Goal: Transaction & Acquisition: Purchase product/service

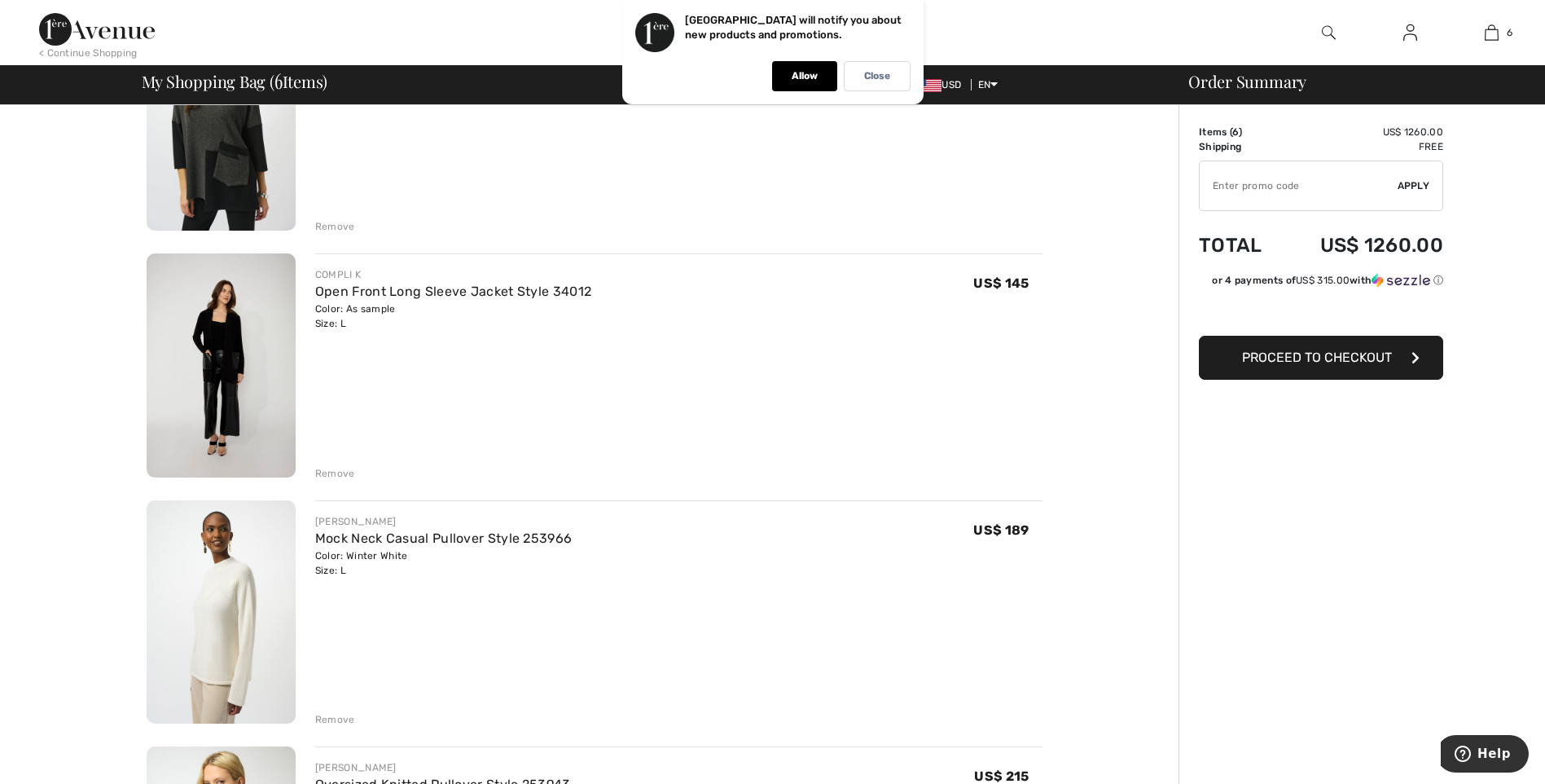
scroll to position [247, 0]
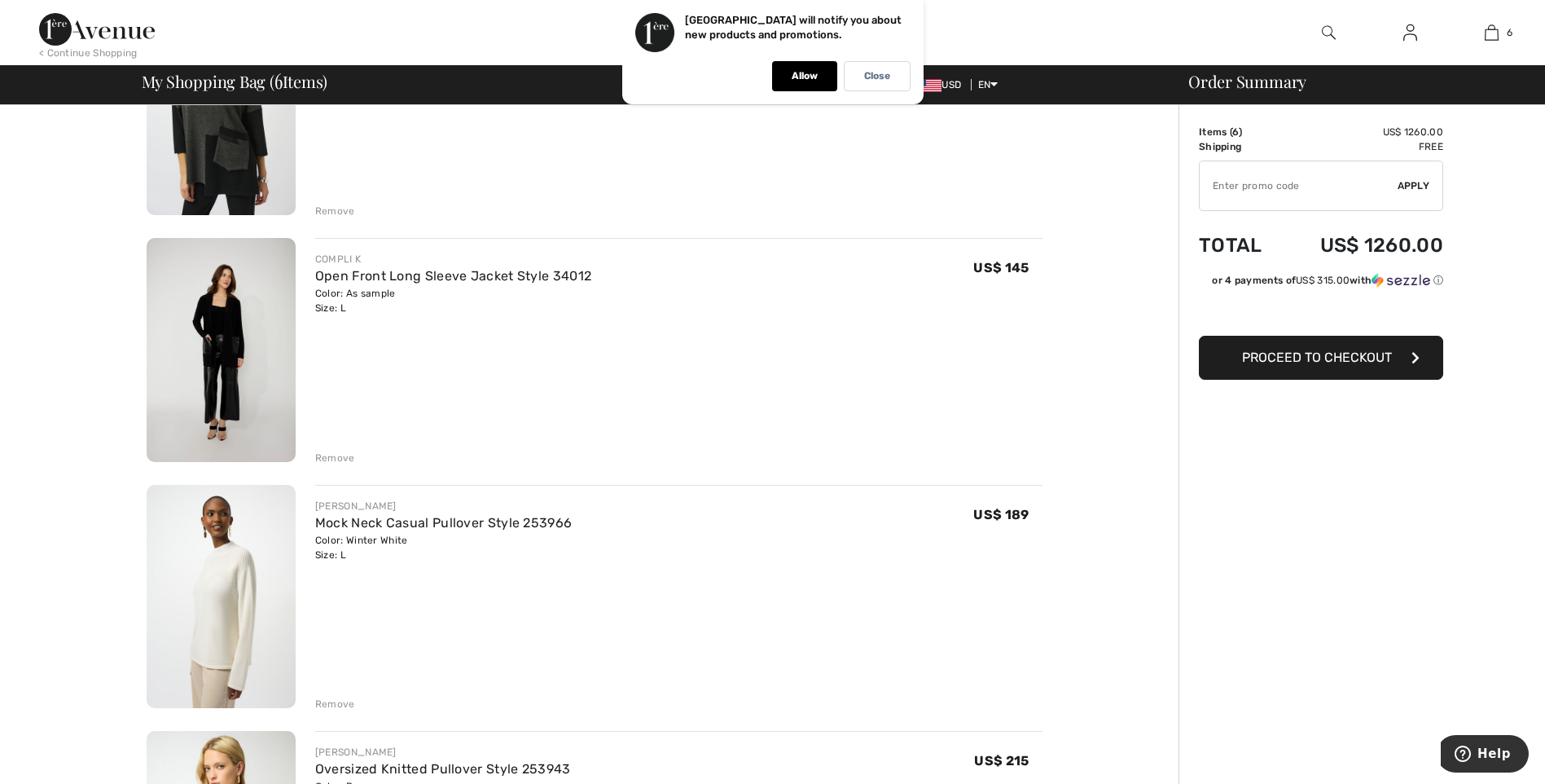
click at [228, 323] on img at bounding box center [220, 349] width 149 height 224
click at [233, 604] on img at bounding box center [220, 597] width 149 height 224
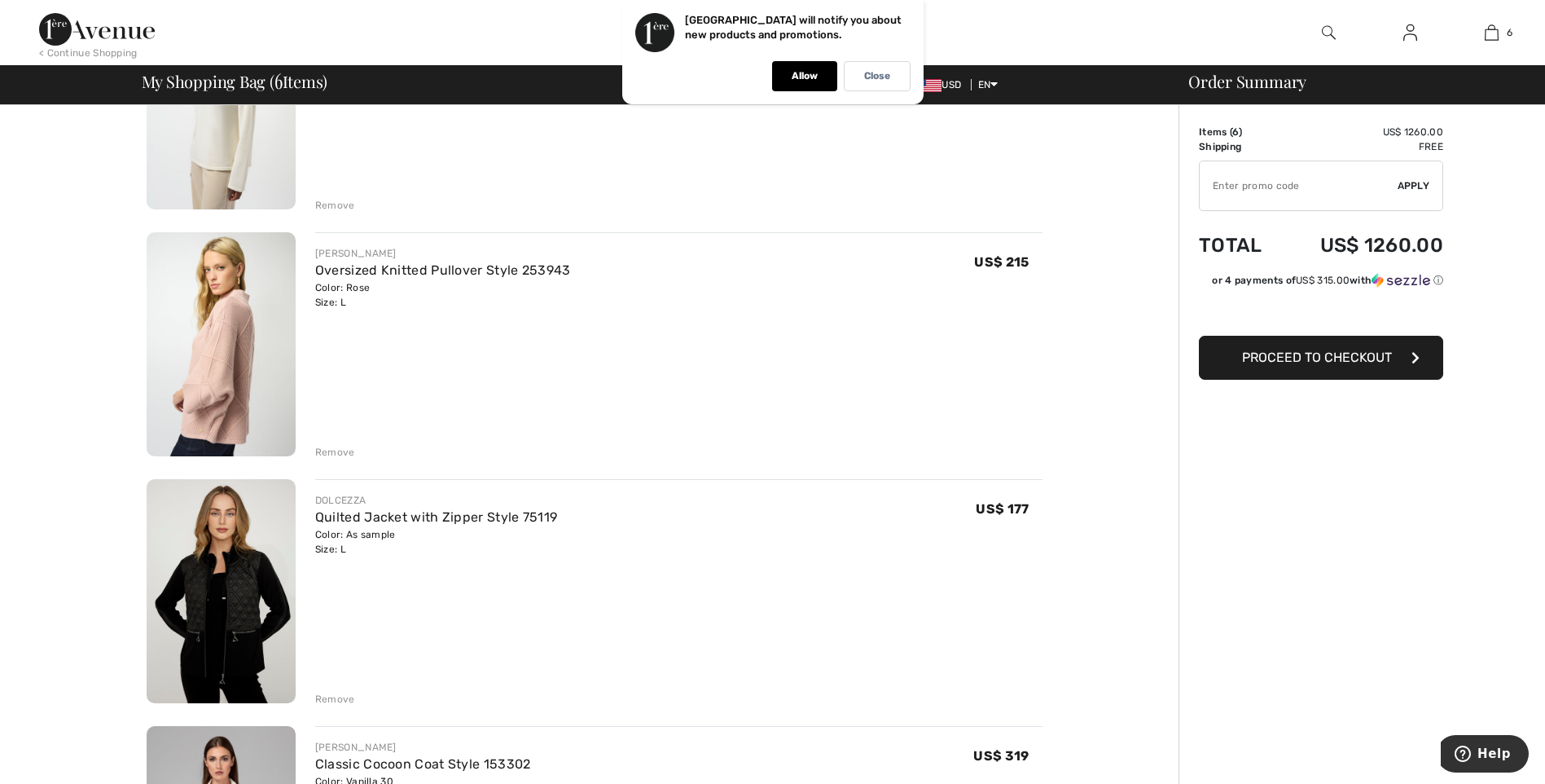
scroll to position [783, 0]
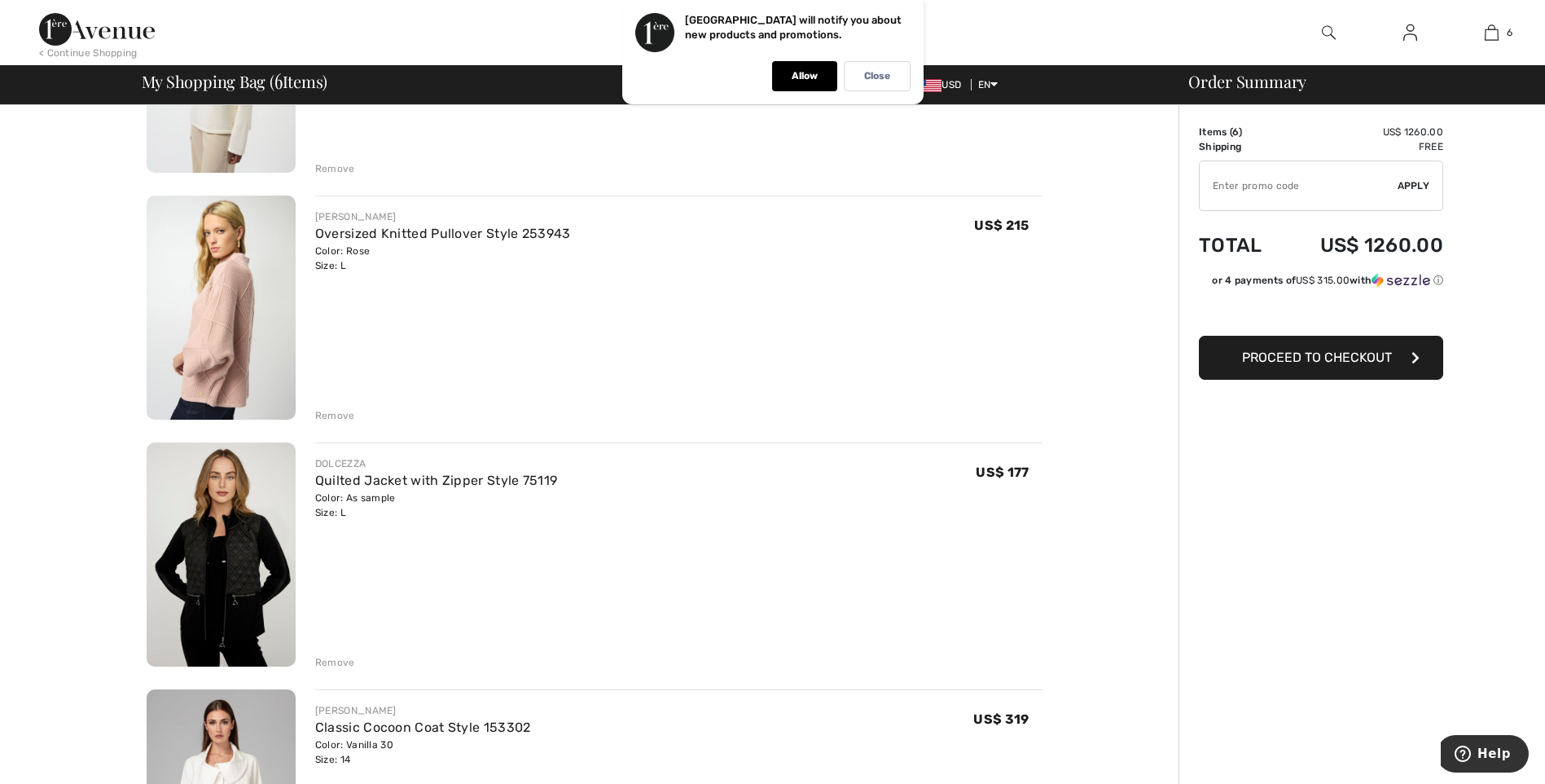
click at [222, 313] on img at bounding box center [220, 307] width 149 height 224
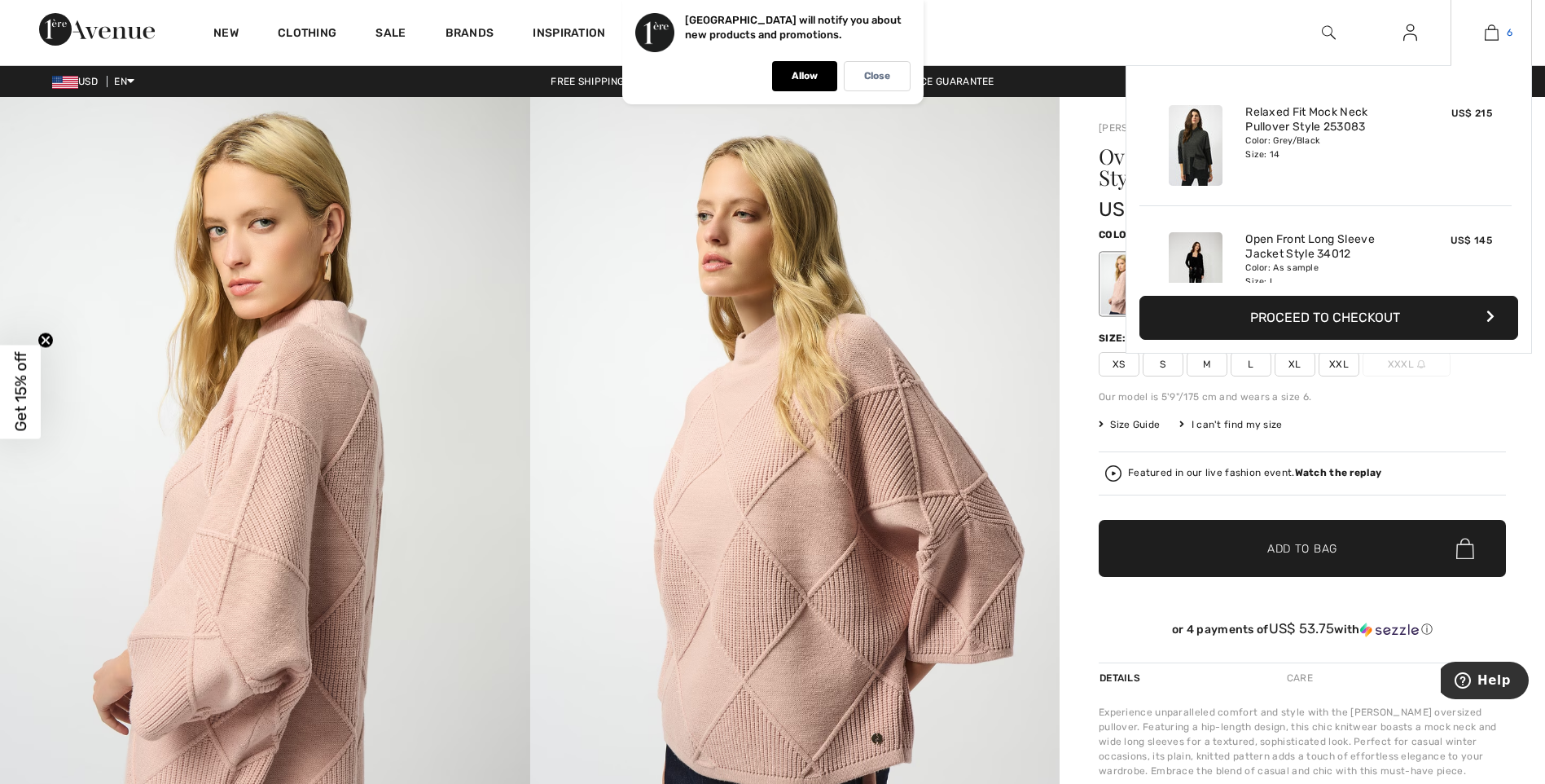
click at [1494, 34] on img at bounding box center [1492, 33] width 14 height 20
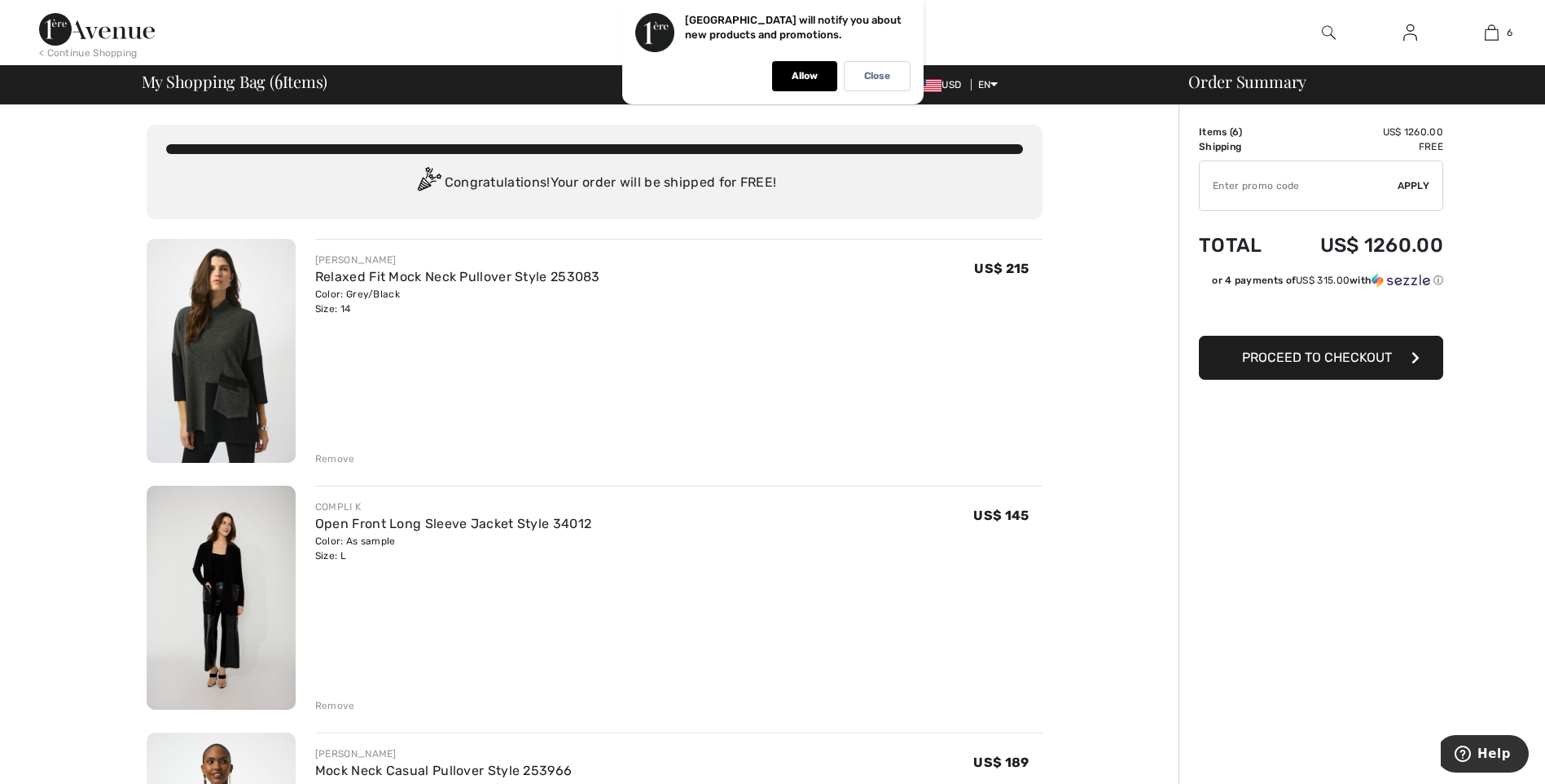
click at [330, 699] on div "Remove" at bounding box center [335, 705] width 40 height 15
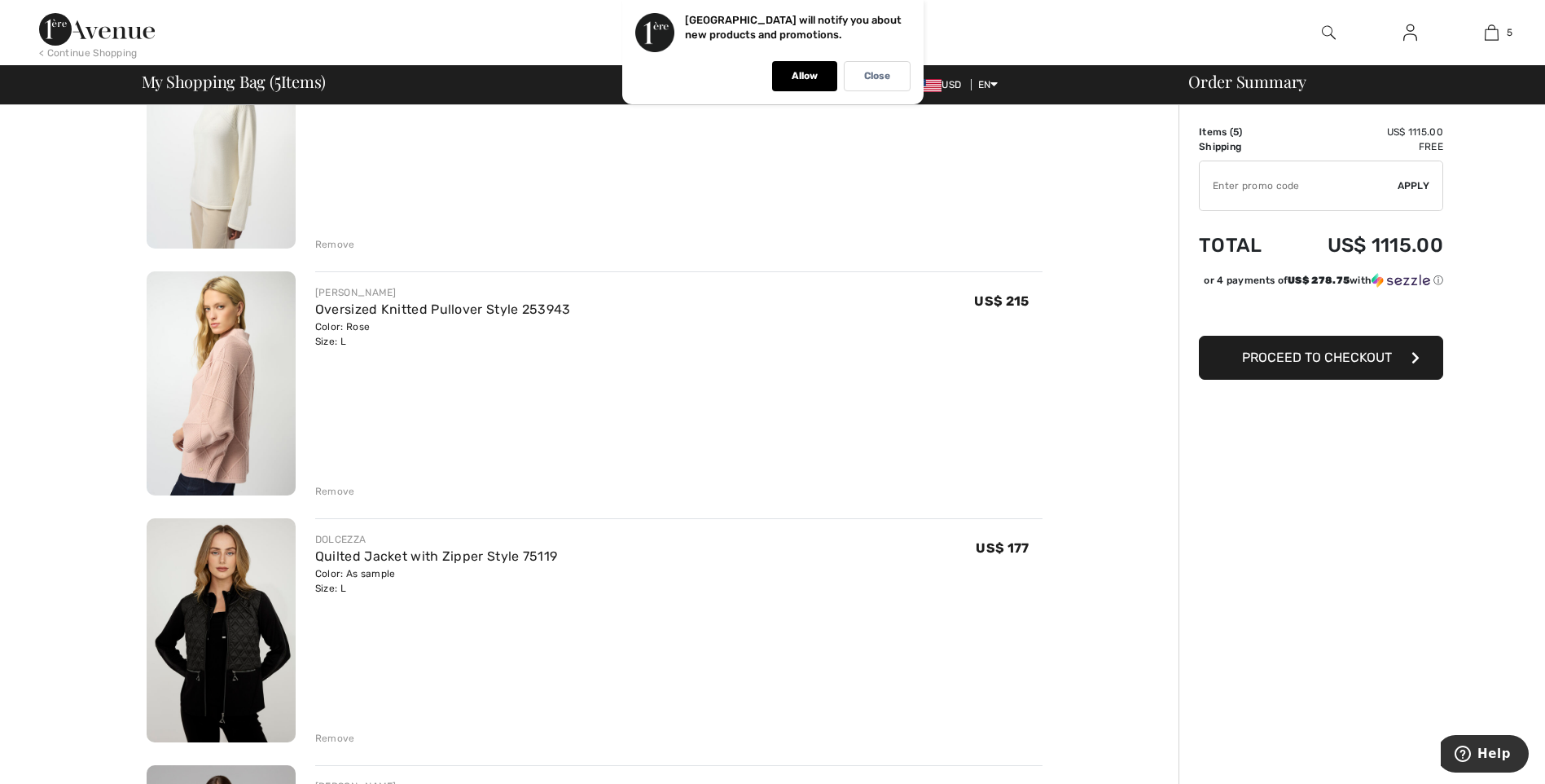
scroll to position [477, 0]
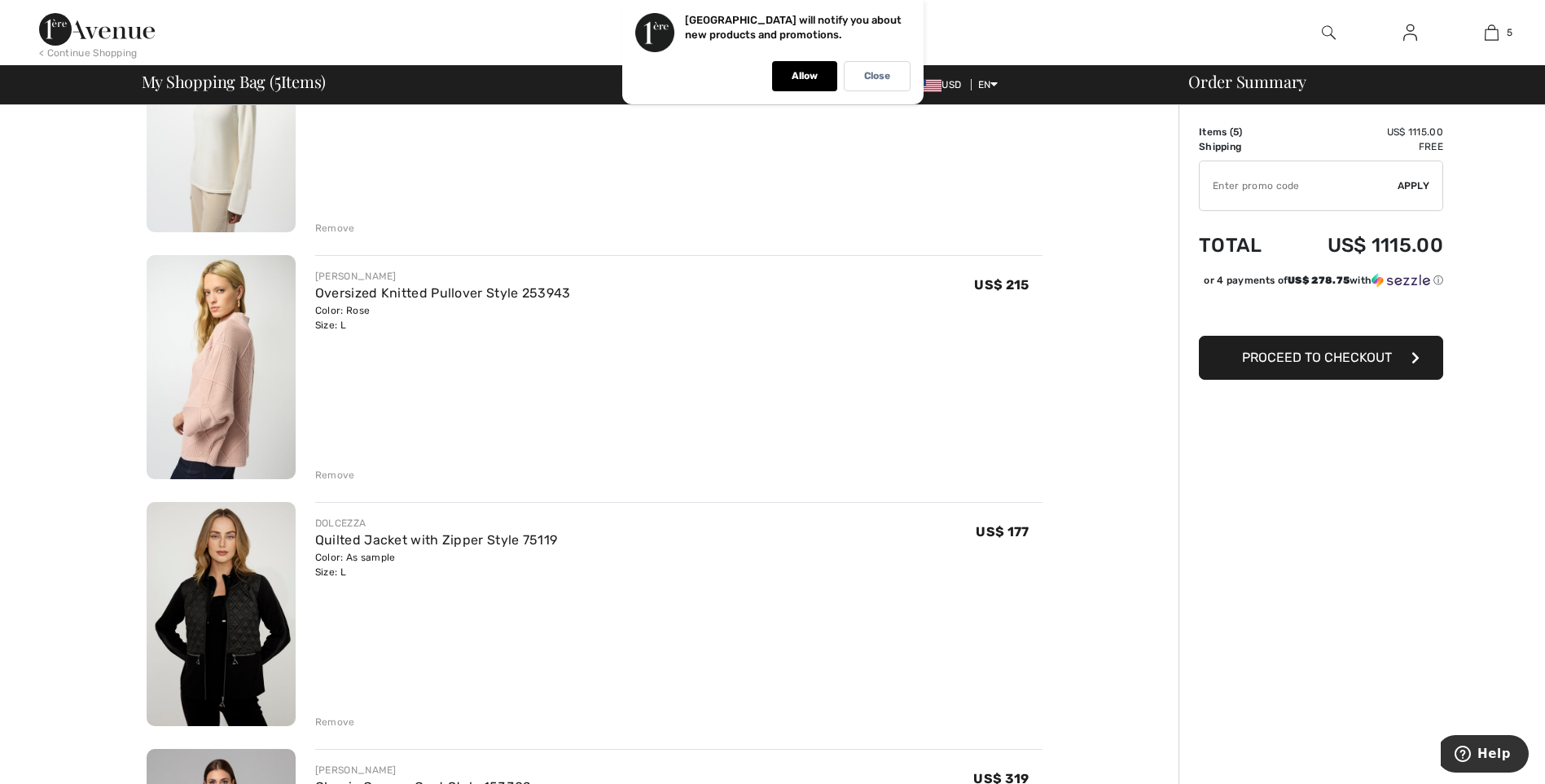
click at [228, 381] on img at bounding box center [220, 367] width 149 height 224
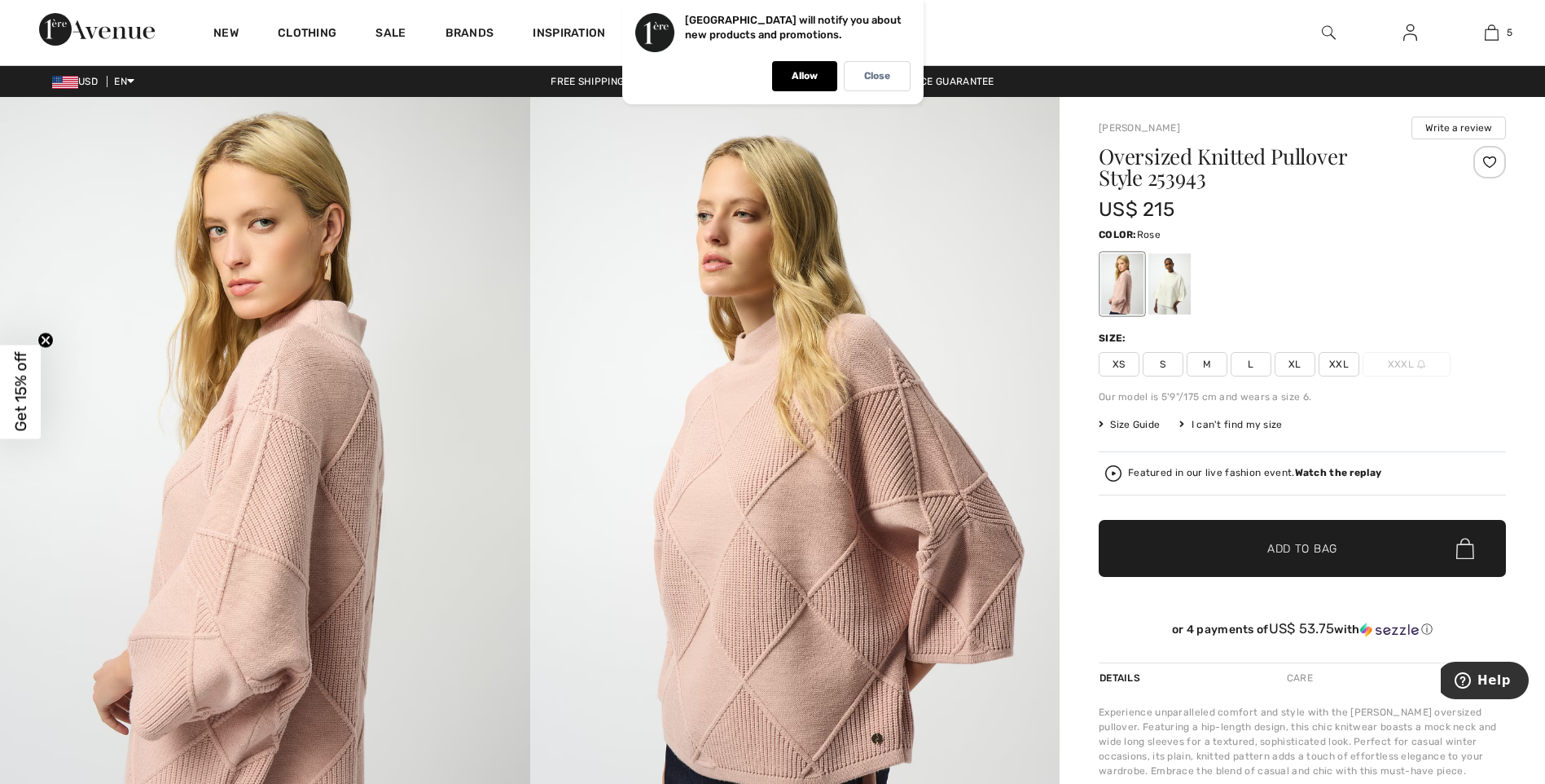
click at [1203, 362] on span "M" at bounding box center [1207, 364] width 41 height 25
click at [1295, 546] on span "Add to Bag" at bounding box center [1302, 548] width 70 height 17
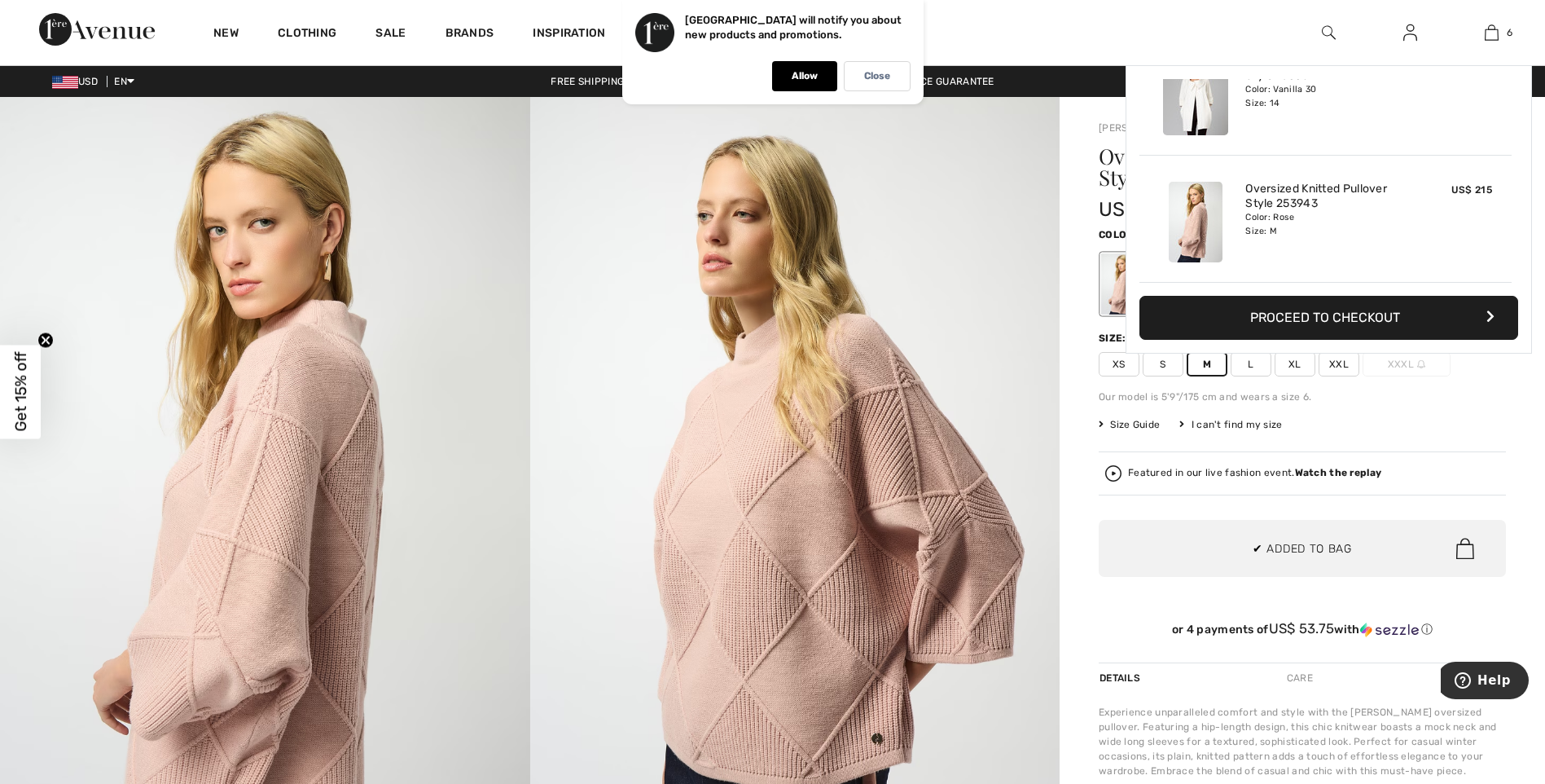
scroll to position [560, 0]
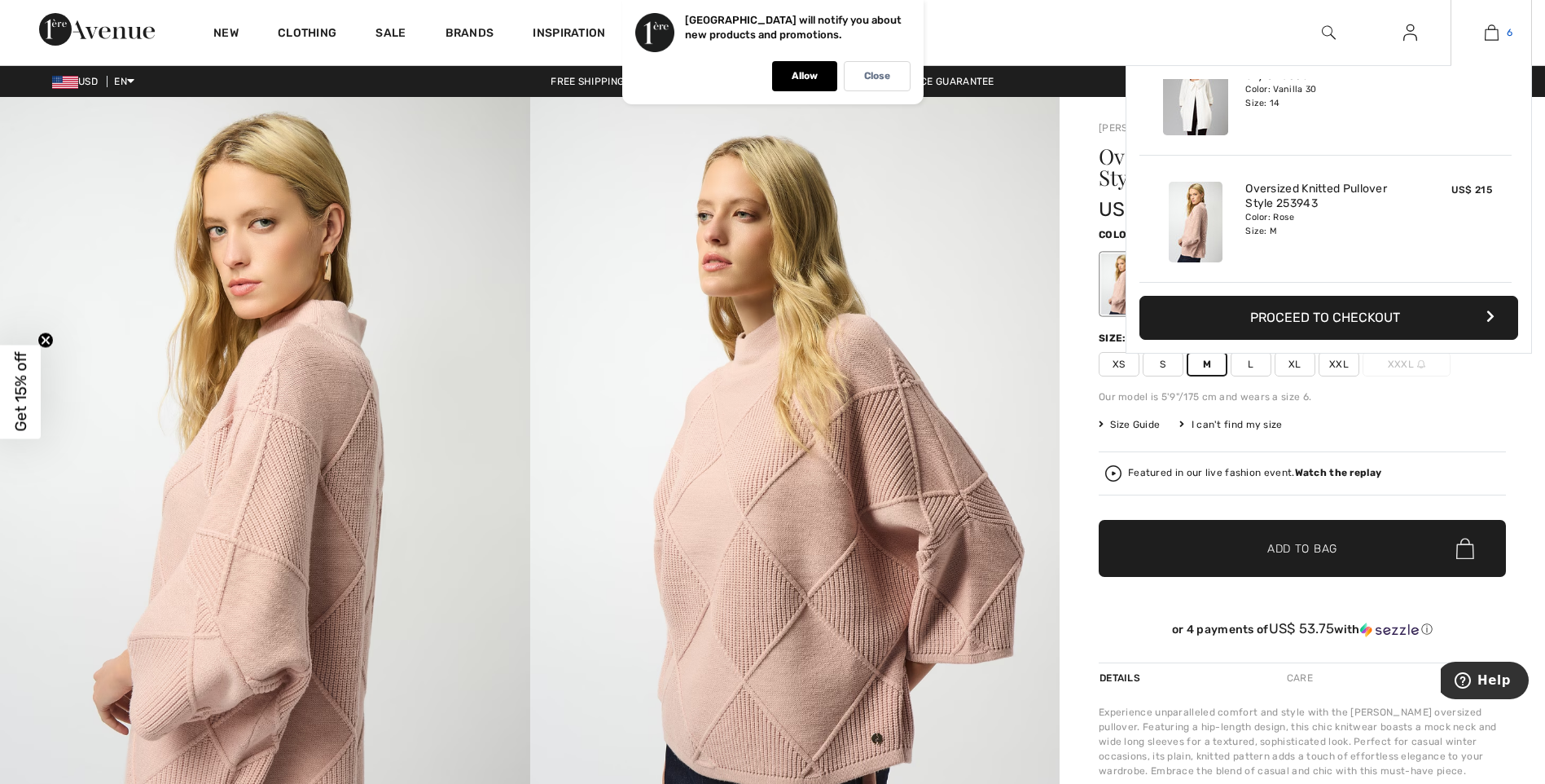
click at [1489, 34] on img at bounding box center [1492, 33] width 14 height 20
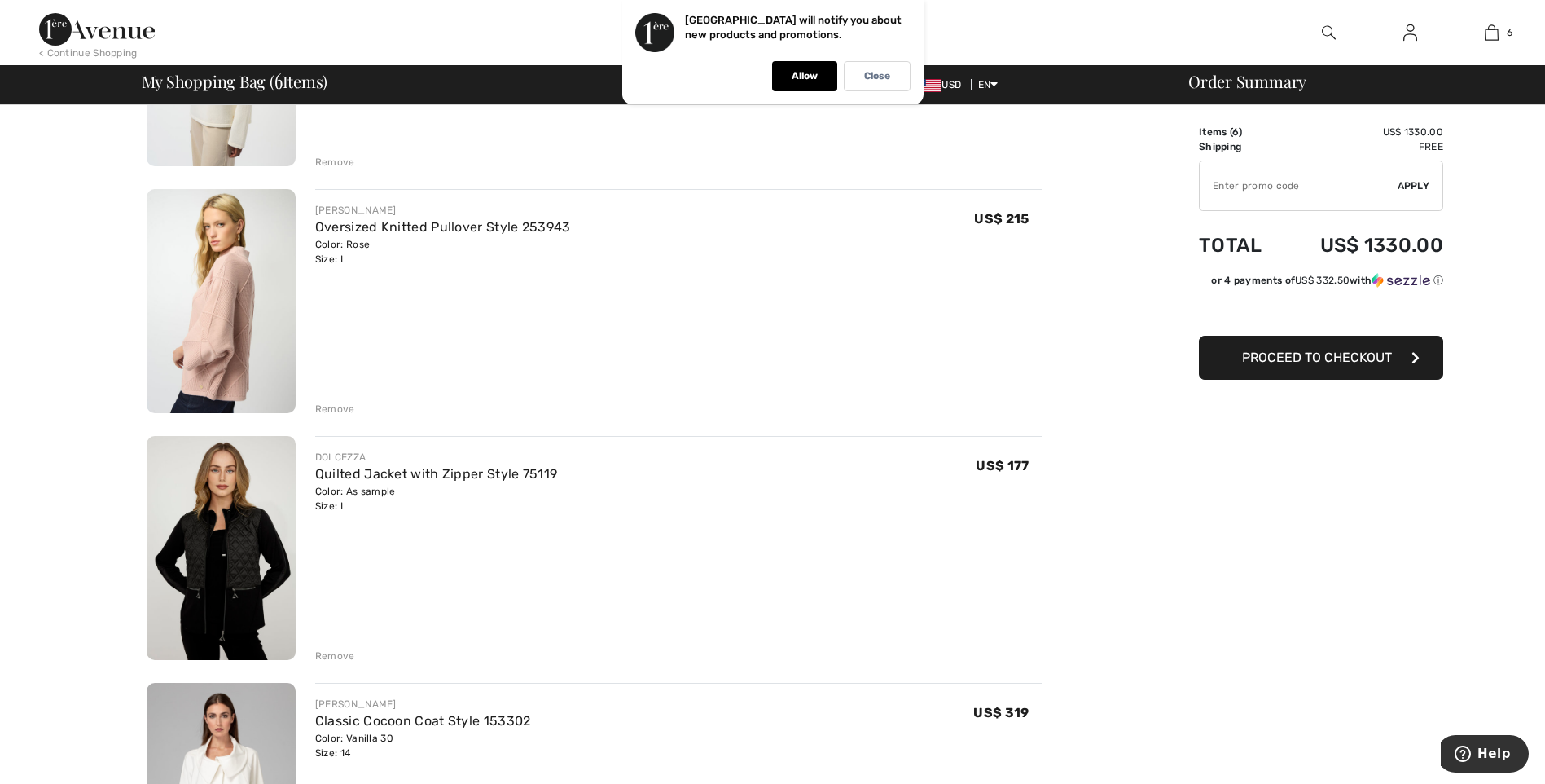
scroll to position [547, 0]
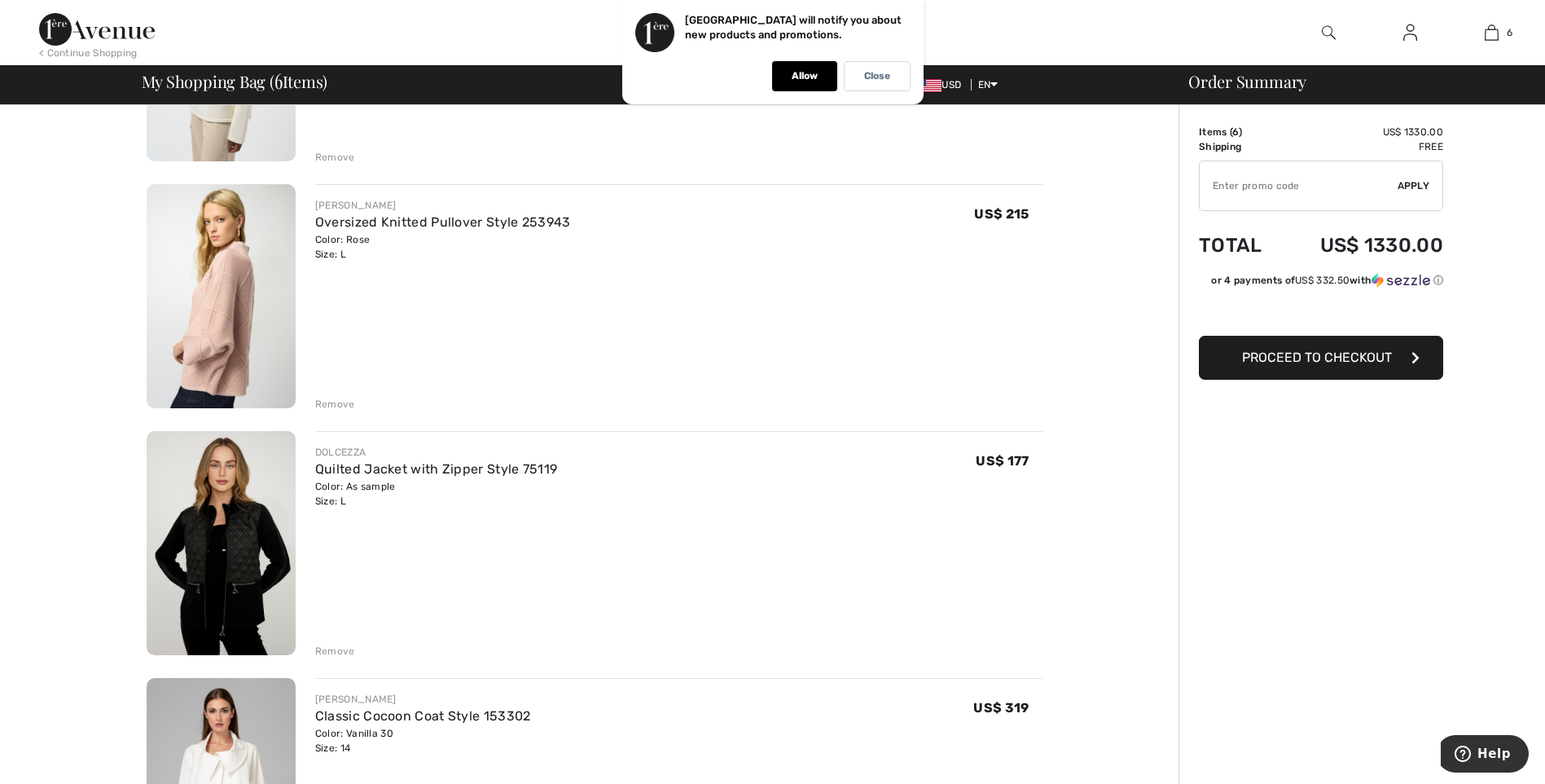
click at [327, 399] on div "Remove" at bounding box center [335, 404] width 40 height 15
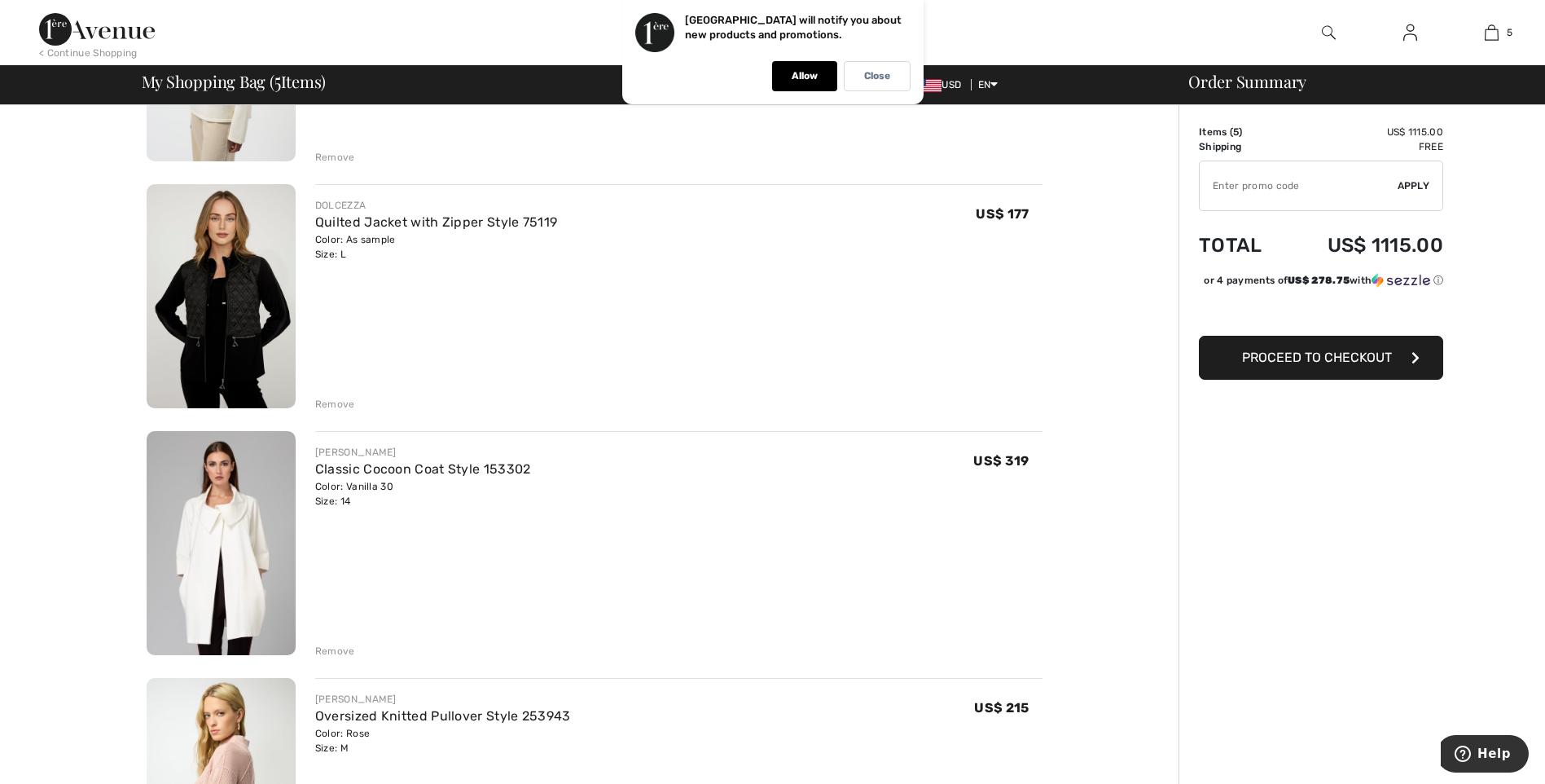
click at [231, 535] on img at bounding box center [220, 542] width 149 height 224
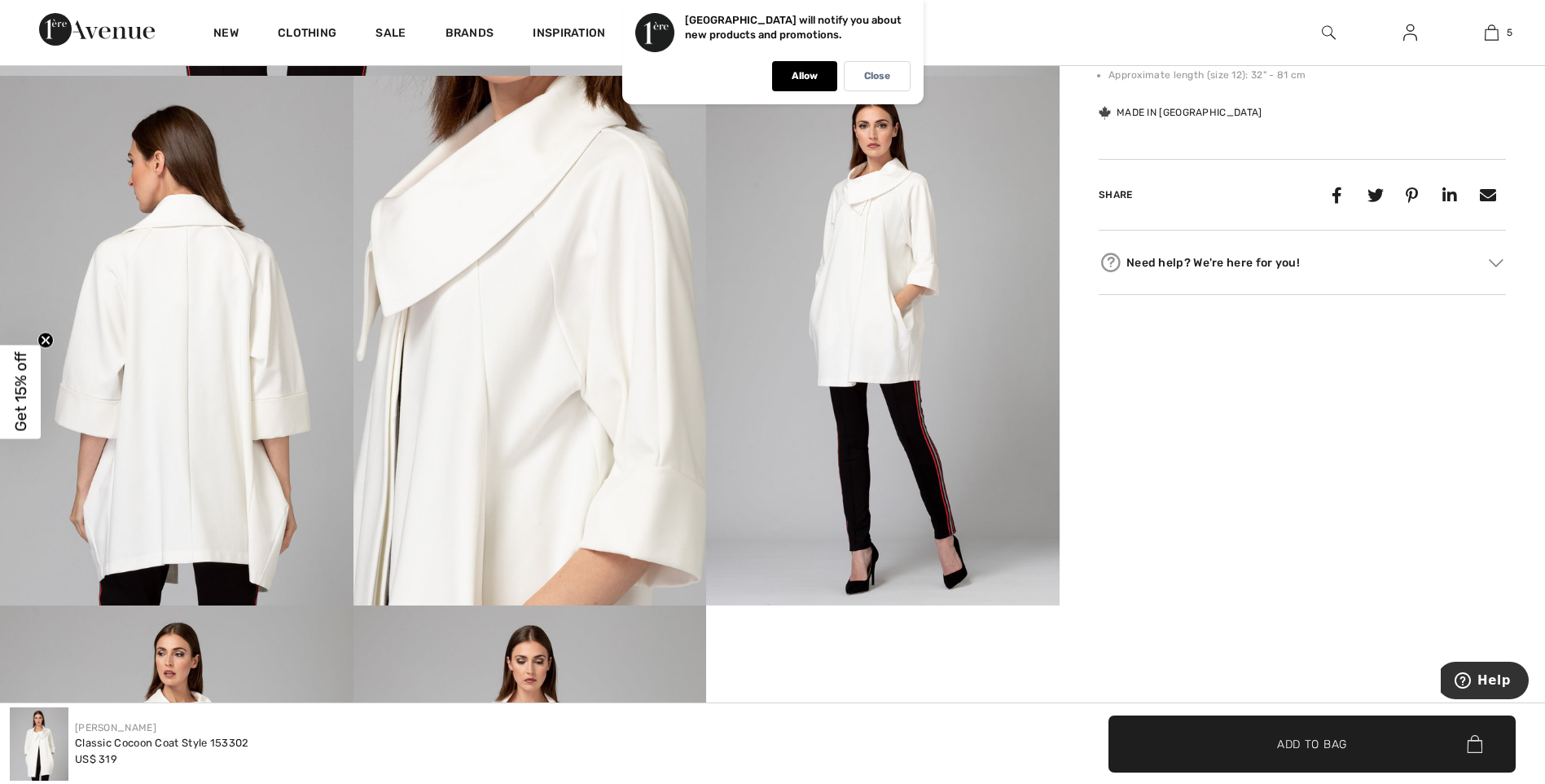
scroll to position [788, 0]
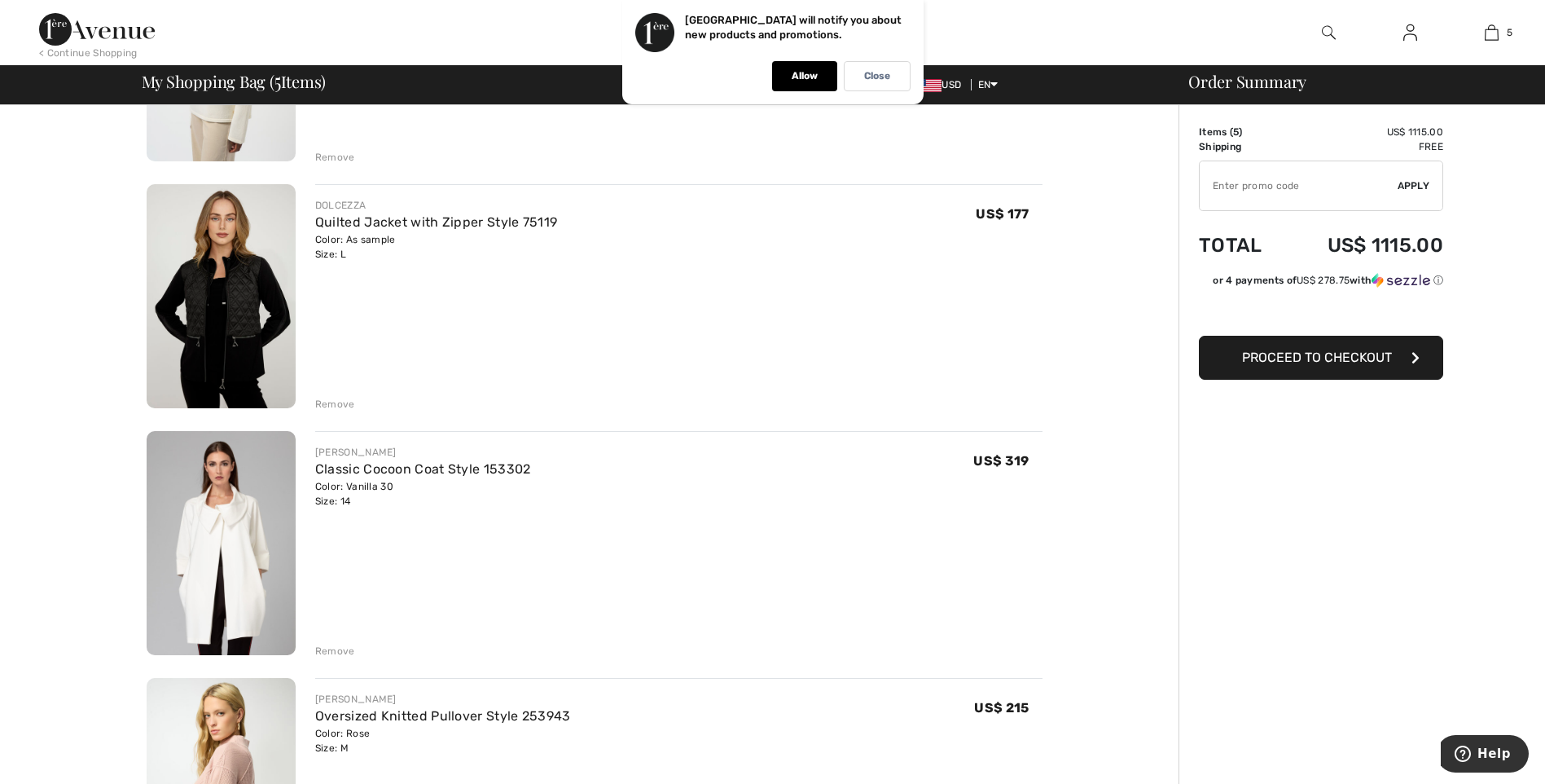
click at [237, 310] on img at bounding box center [220, 296] width 149 height 224
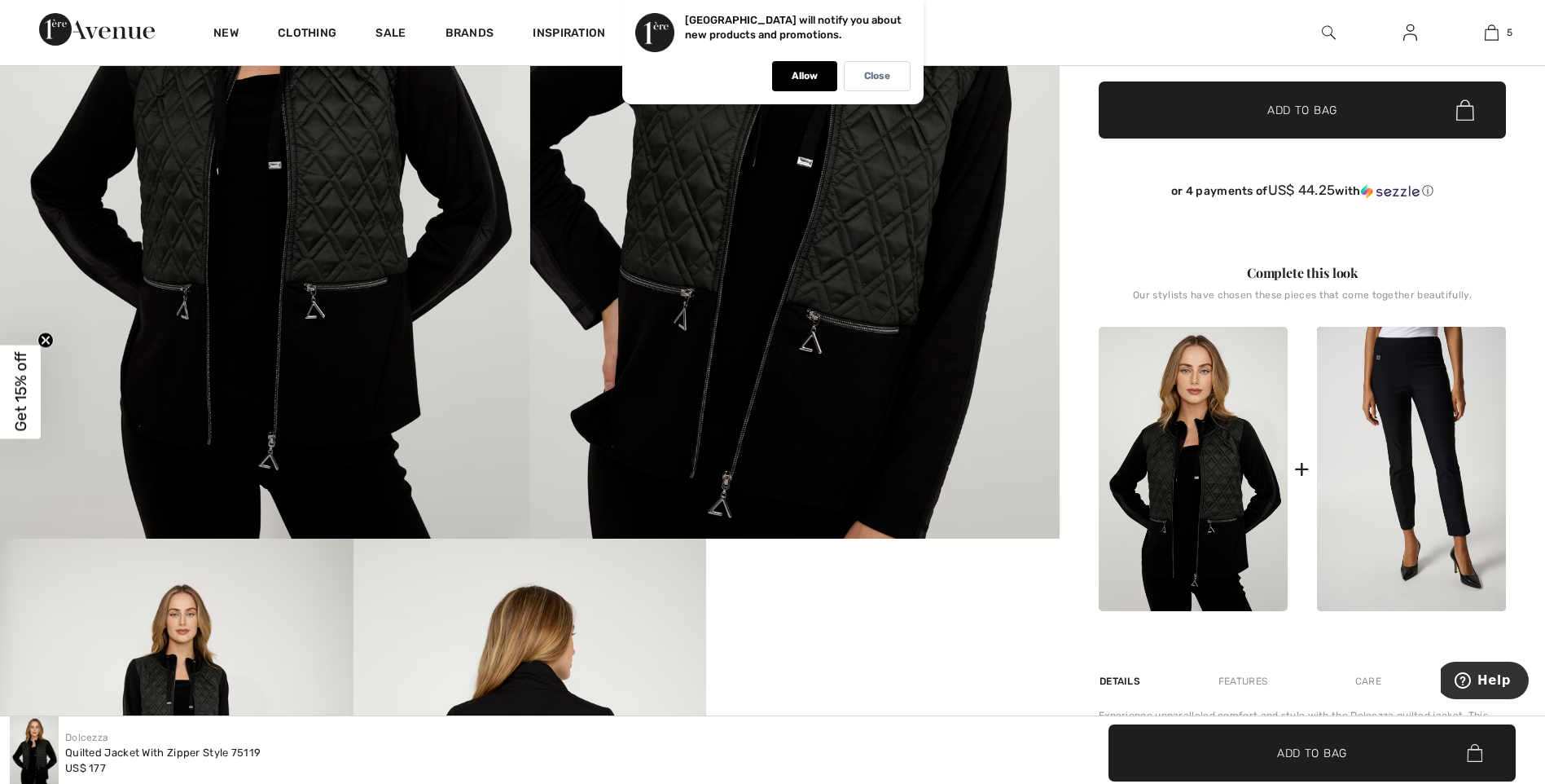
scroll to position [189, 0]
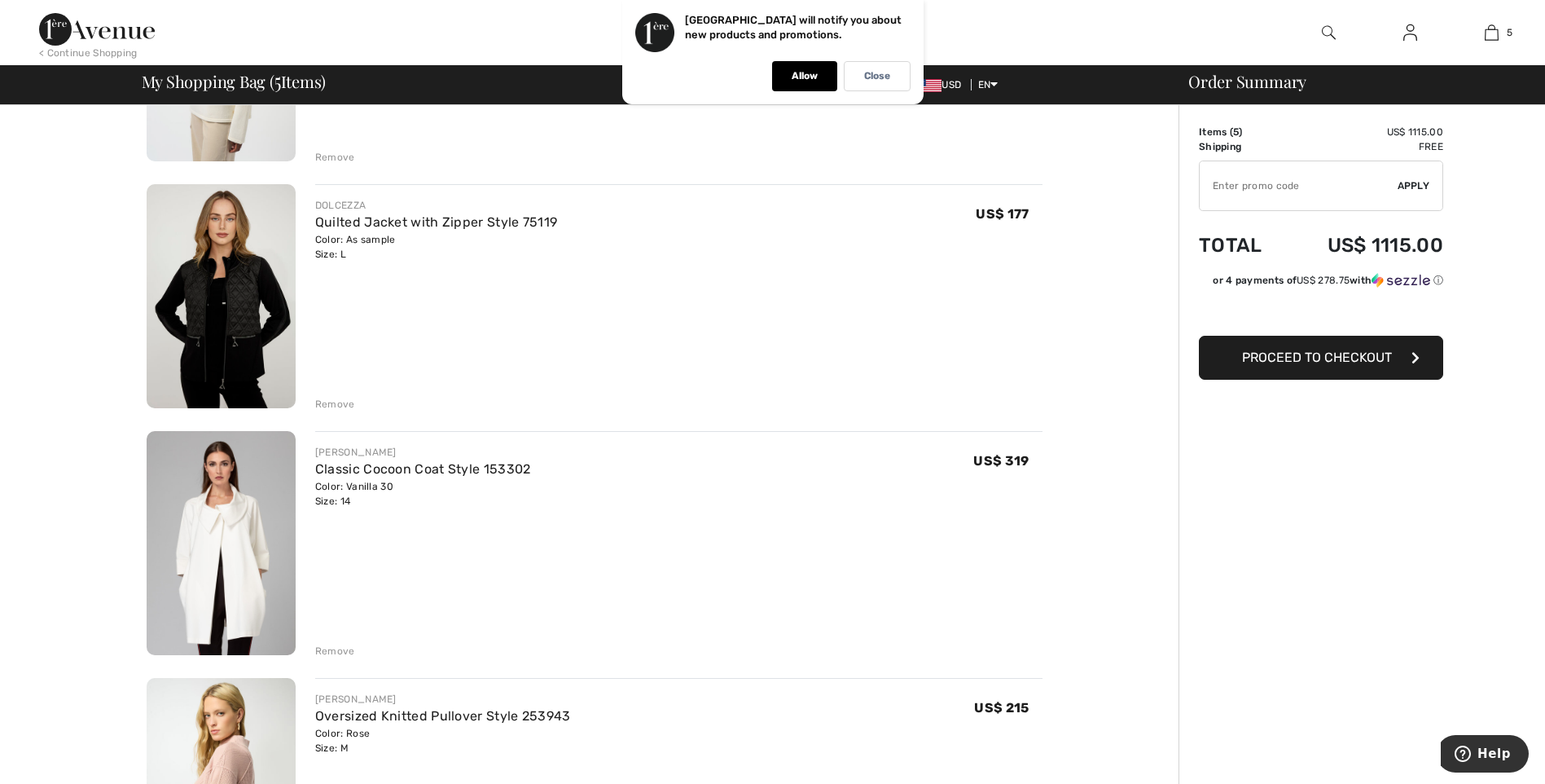
click at [325, 402] on div "Remove" at bounding box center [335, 404] width 40 height 15
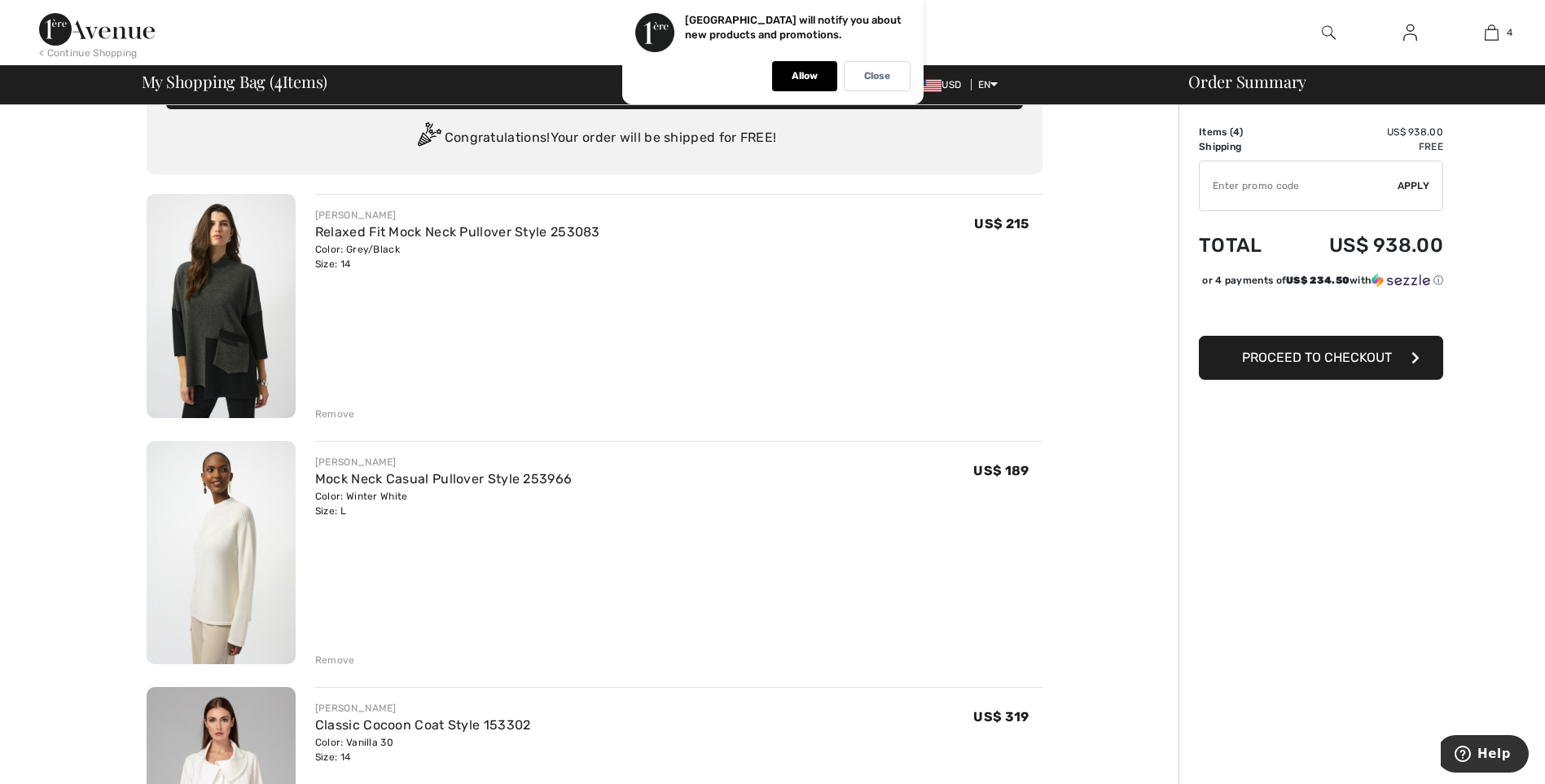
scroll to position [39, 0]
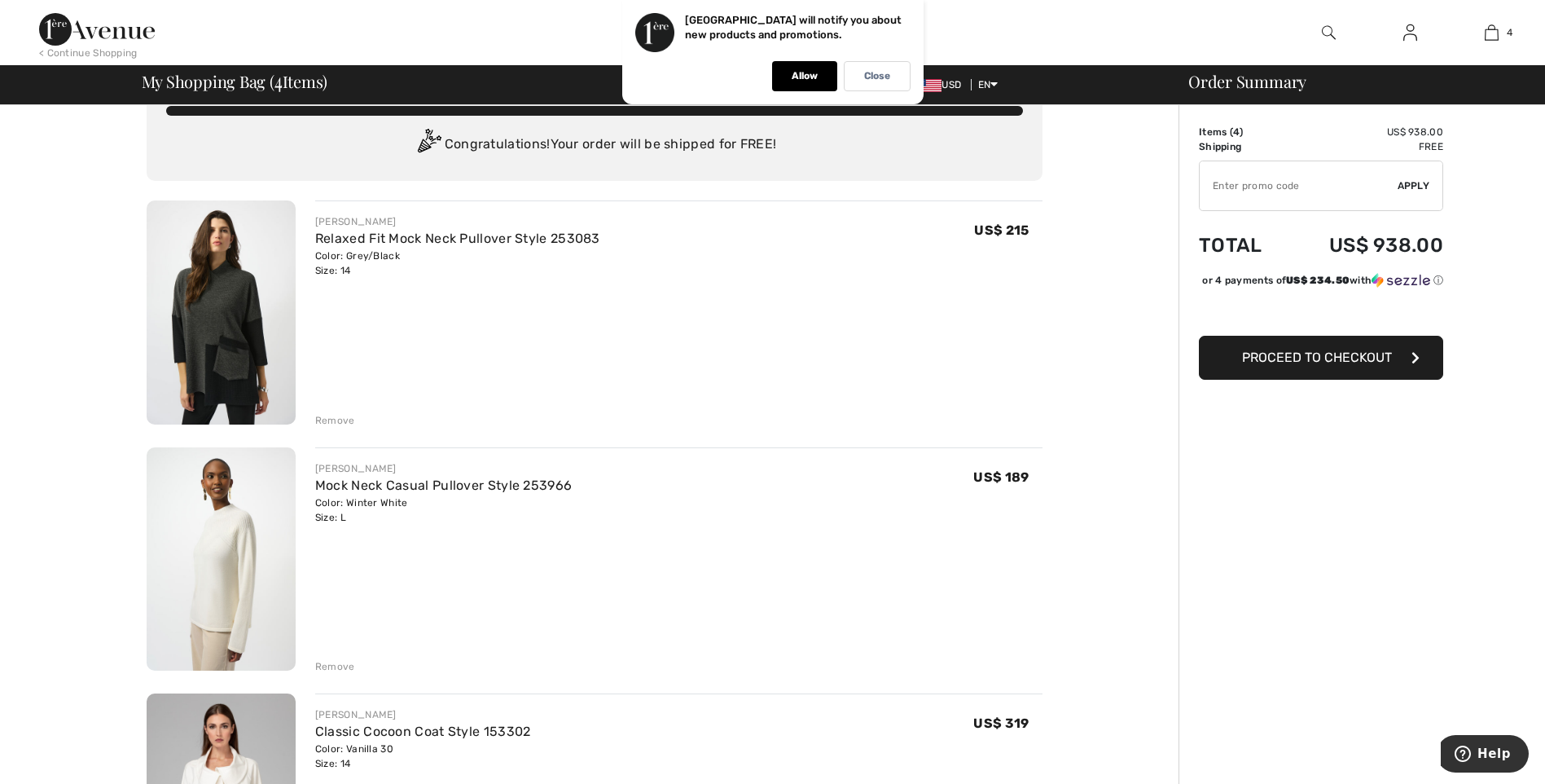
click at [219, 316] on img at bounding box center [220, 312] width 149 height 224
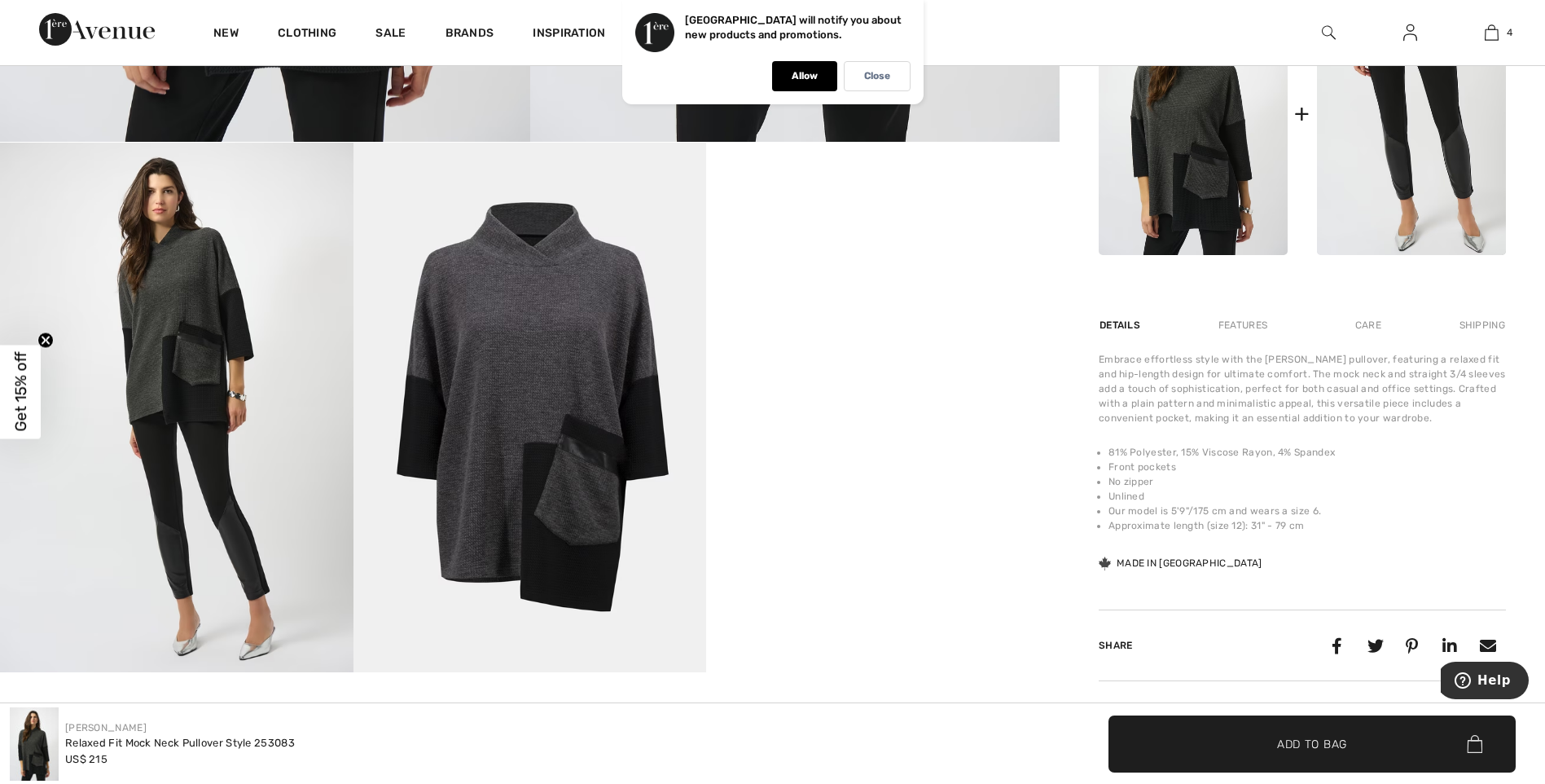
scroll to position [759, 0]
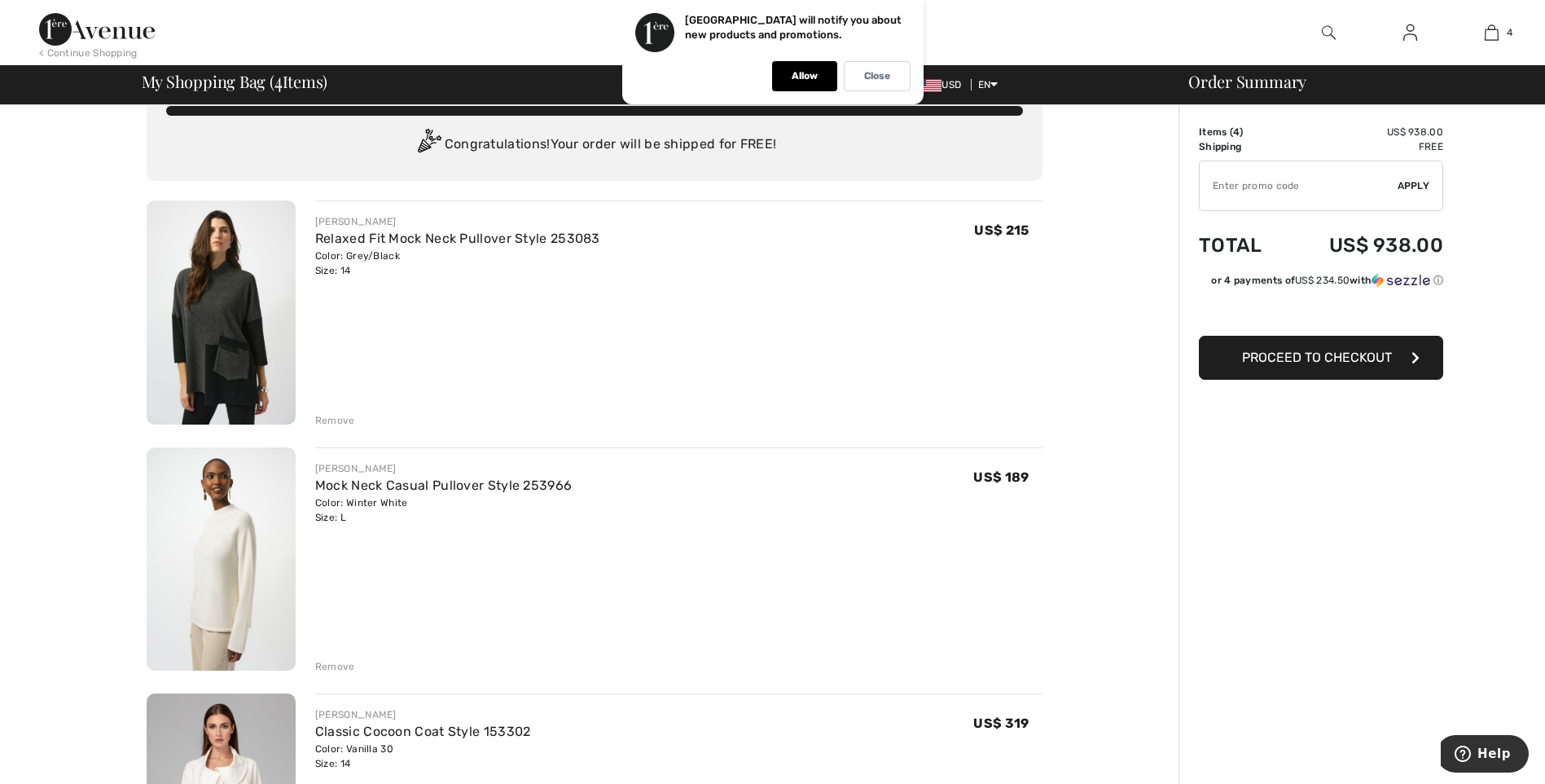
click at [333, 416] on div "Remove" at bounding box center [335, 421] width 40 height 15
